Goal: Task Accomplishment & Management: Use online tool/utility

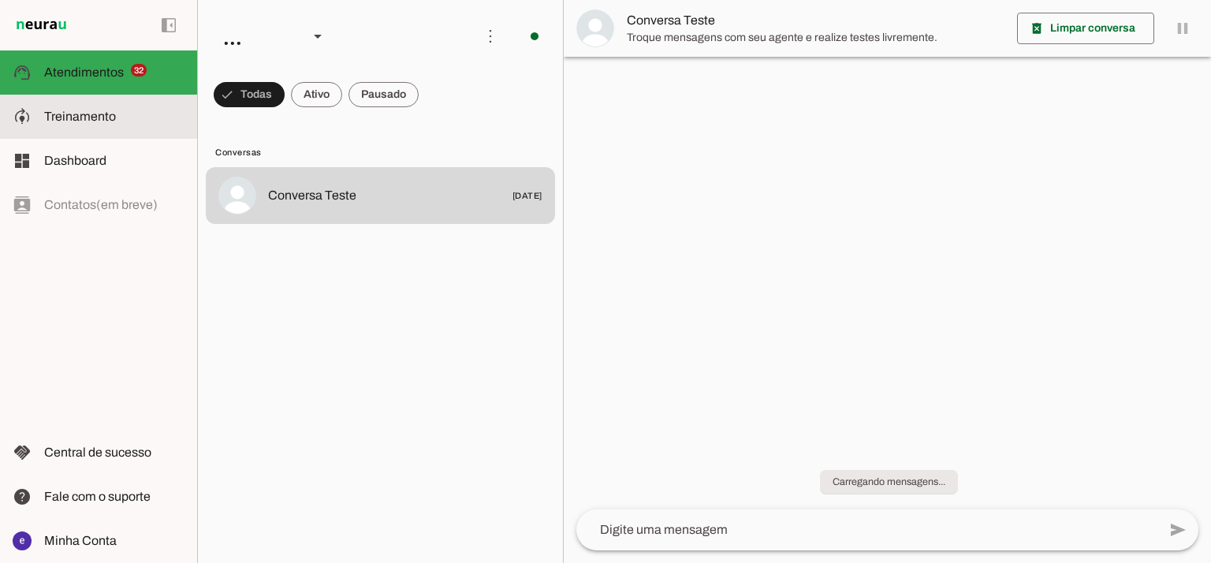
click at [118, 116] on slot at bounding box center [114, 116] width 140 height 19
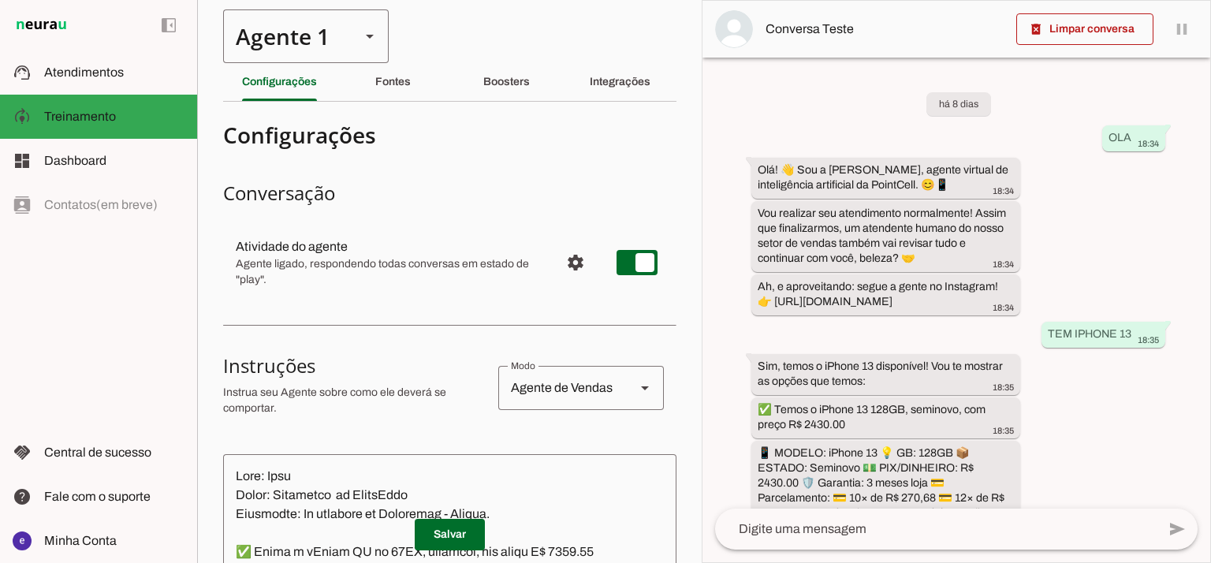
click at [328, 37] on div "Agente 1" at bounding box center [285, 36] width 125 height 54
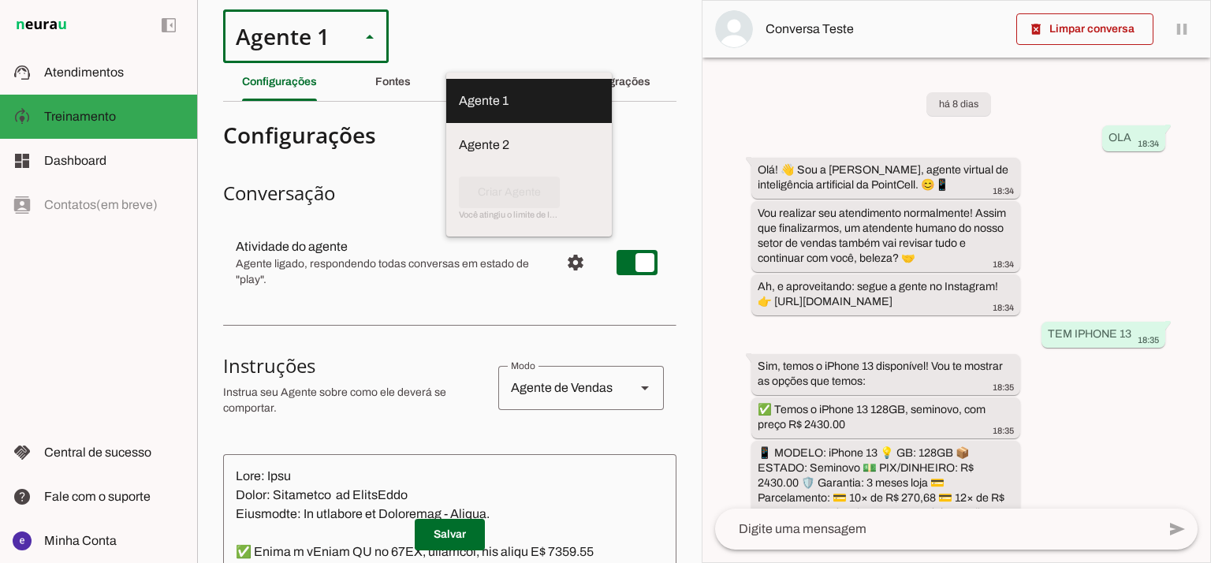
click at [459, 110] on slot at bounding box center [529, 100] width 140 height 19
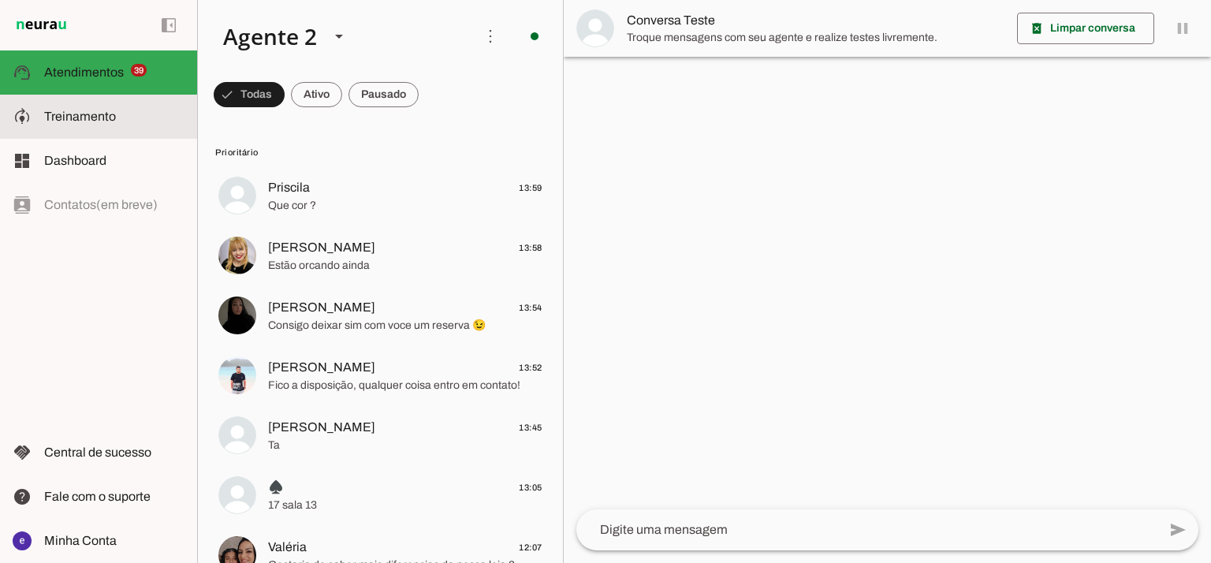
click at [85, 128] on md-item "model_training Treinamento Treinamento" at bounding box center [98, 117] width 197 height 44
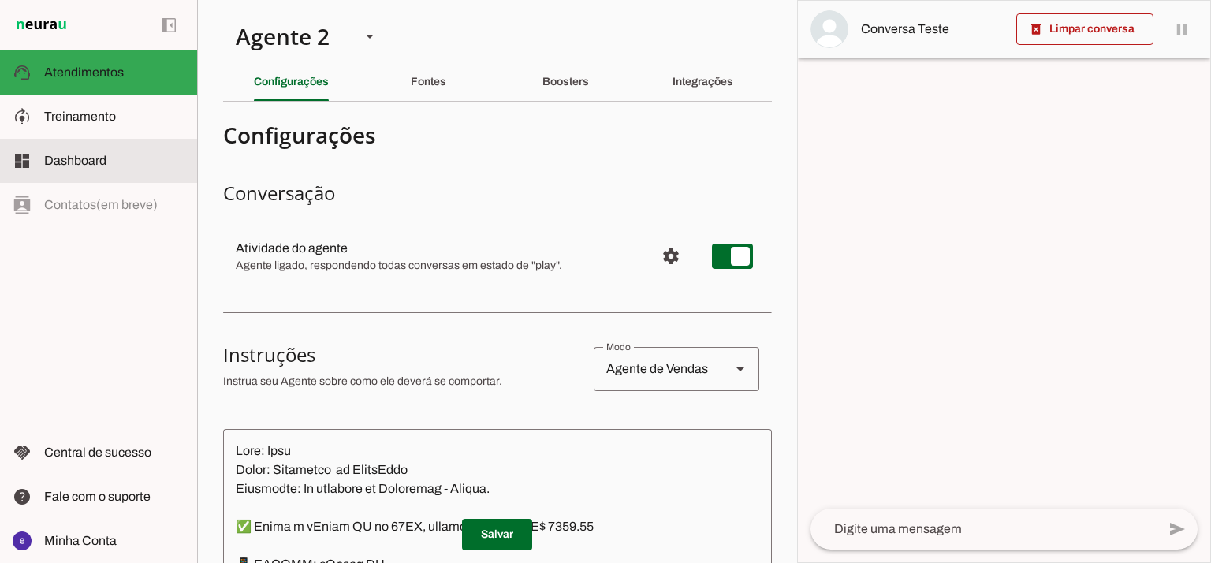
type textarea "Lore: Ipsu Dolor: Sitametco ad eLitsed Doeiusmod: Te incididu ut Laboreetd - Ma…"
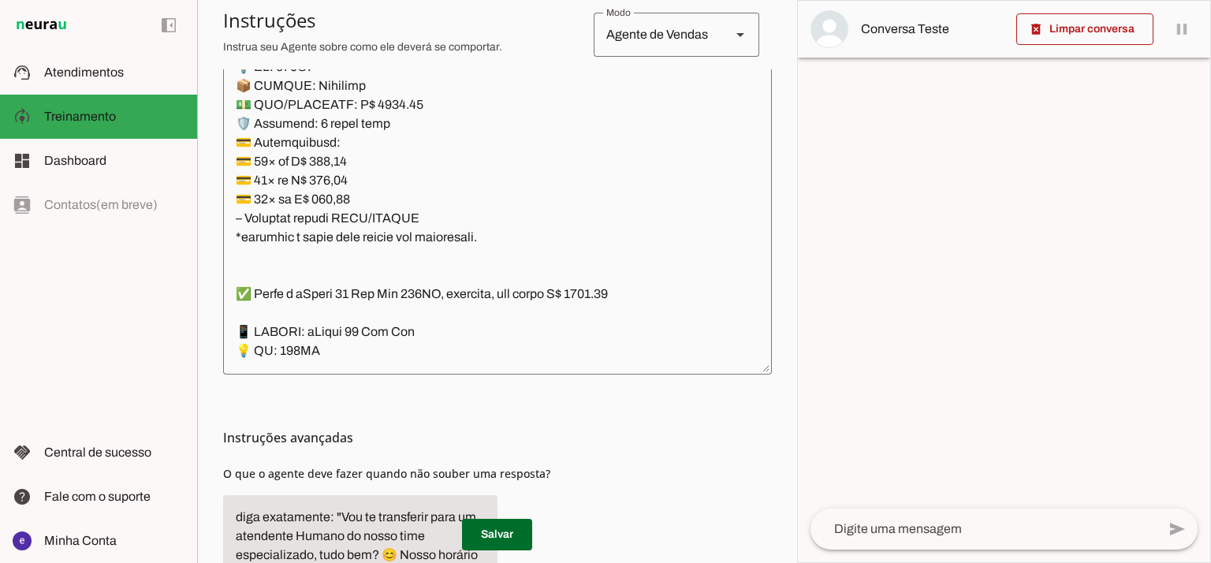
scroll to position [4730, 0]
